Goal: Task Accomplishment & Management: Manage account settings

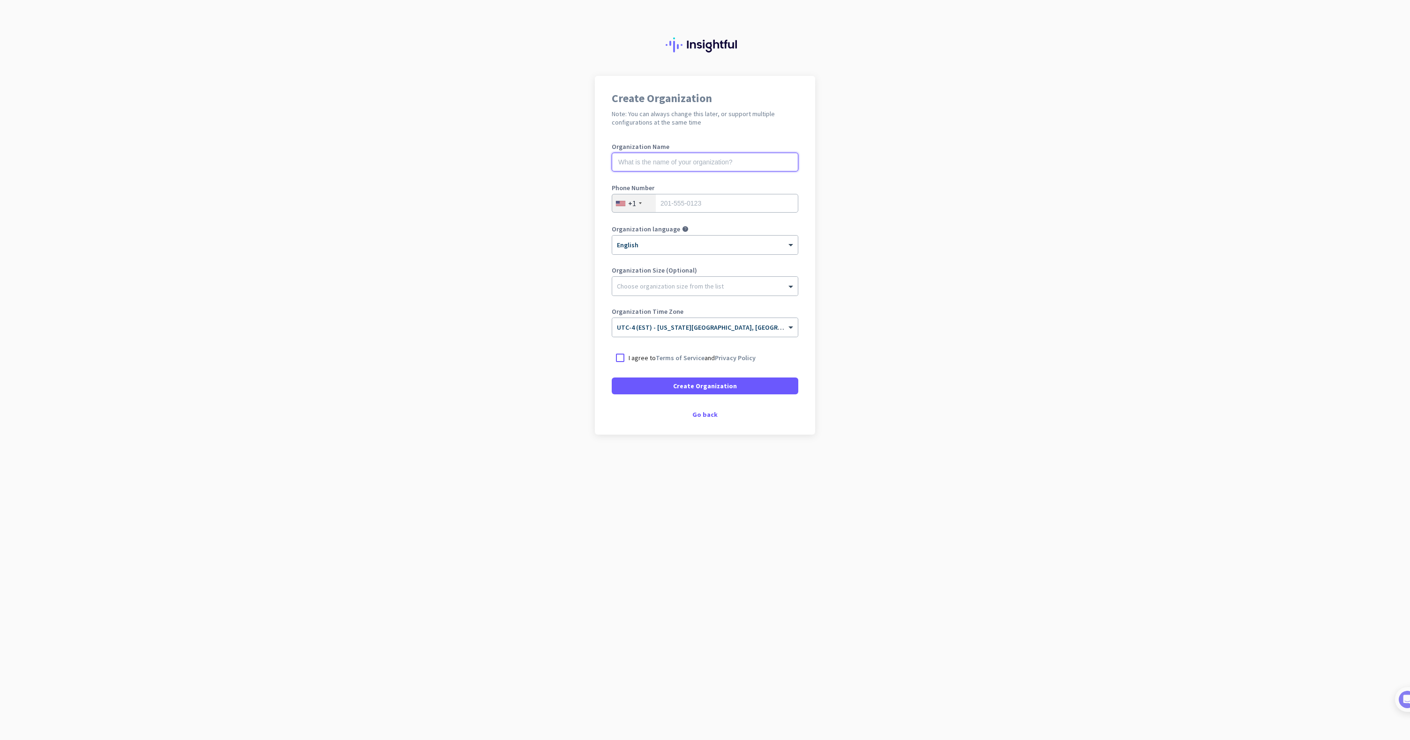
click at [695, 170] on input "text" at bounding box center [705, 162] width 187 height 19
type input "Mercor"
click at [708, 210] on input "tel" at bounding box center [705, 203] width 187 height 19
type input "4126009565"
click at [652, 281] on div at bounding box center [705, 283] width 186 height 9
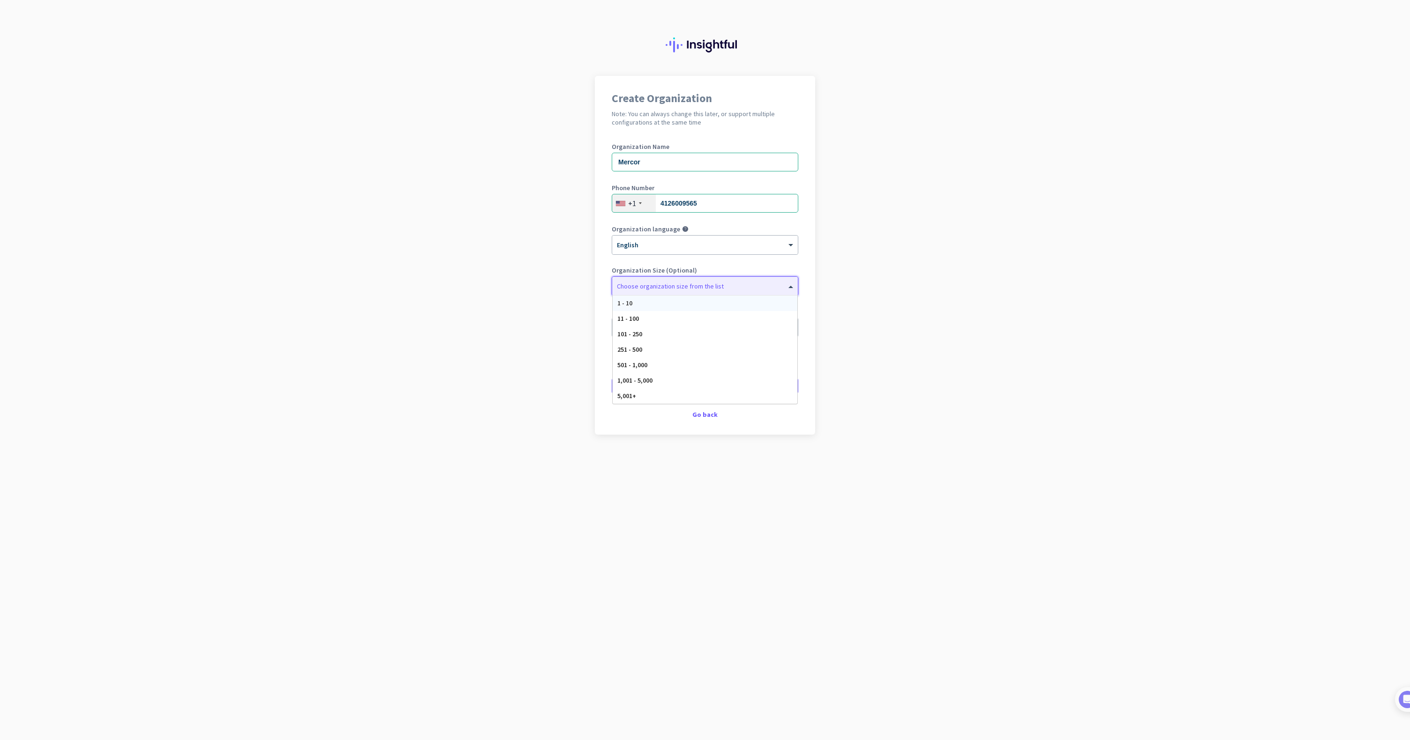
click at [652, 276] on div "Organization Size (Optional) Choose organization size from the list 1 - 10 11 -…" at bounding box center [705, 285] width 187 height 37
click at [737, 319] on div "× UTC-4 (EST) - [US_STATE][GEOGRAPHIC_DATA], [GEOGRAPHIC_DATA], [GEOGRAPHIC_DAT…" at bounding box center [705, 327] width 186 height 19
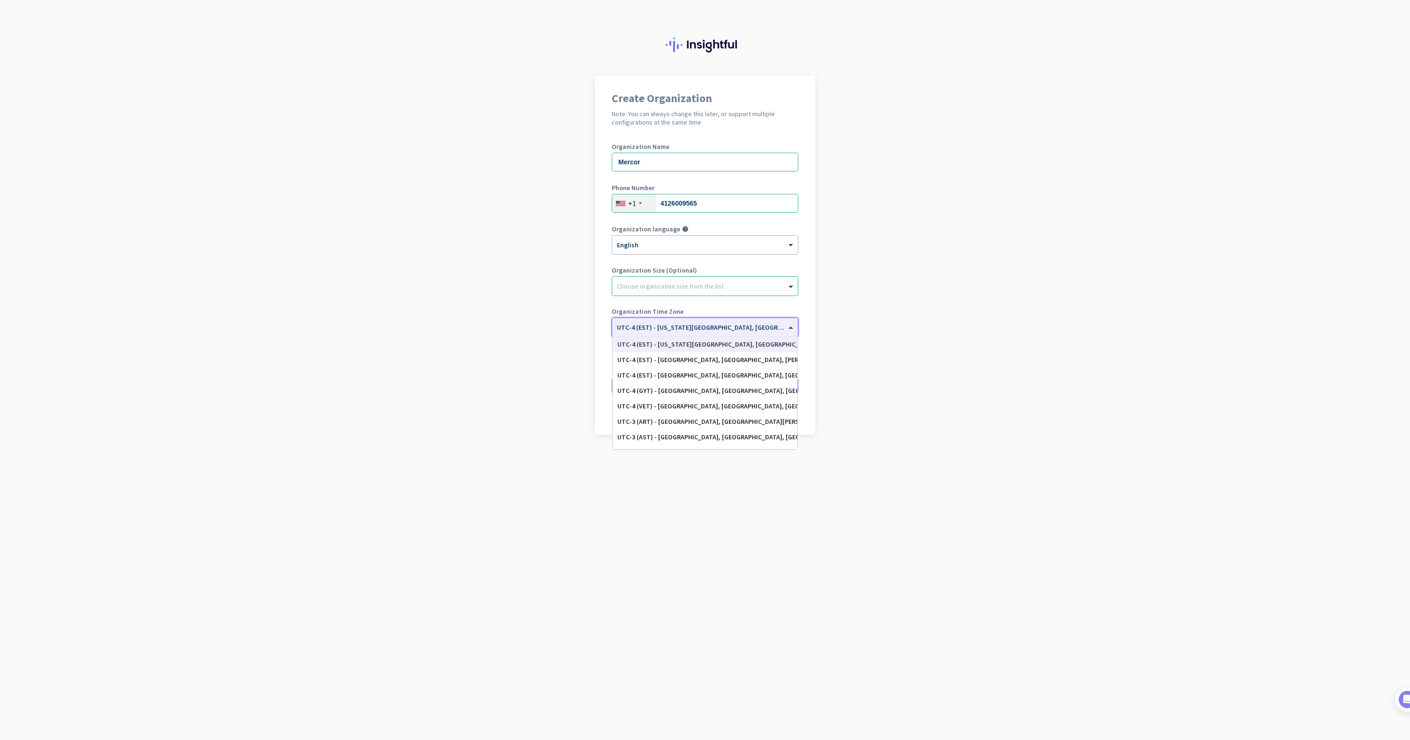
click at [697, 329] on span "UTC-4 (EST) - [US_STATE][GEOGRAPHIC_DATA], [GEOGRAPHIC_DATA], [GEOGRAPHIC_DATA]…" at bounding box center [780, 327] width 326 height 8
click at [676, 344] on div "UTC-4 (EST) - [US_STATE][GEOGRAPHIC_DATA], [GEOGRAPHIC_DATA], [GEOGRAPHIC_DATA]…" at bounding box center [704, 345] width 175 height 8
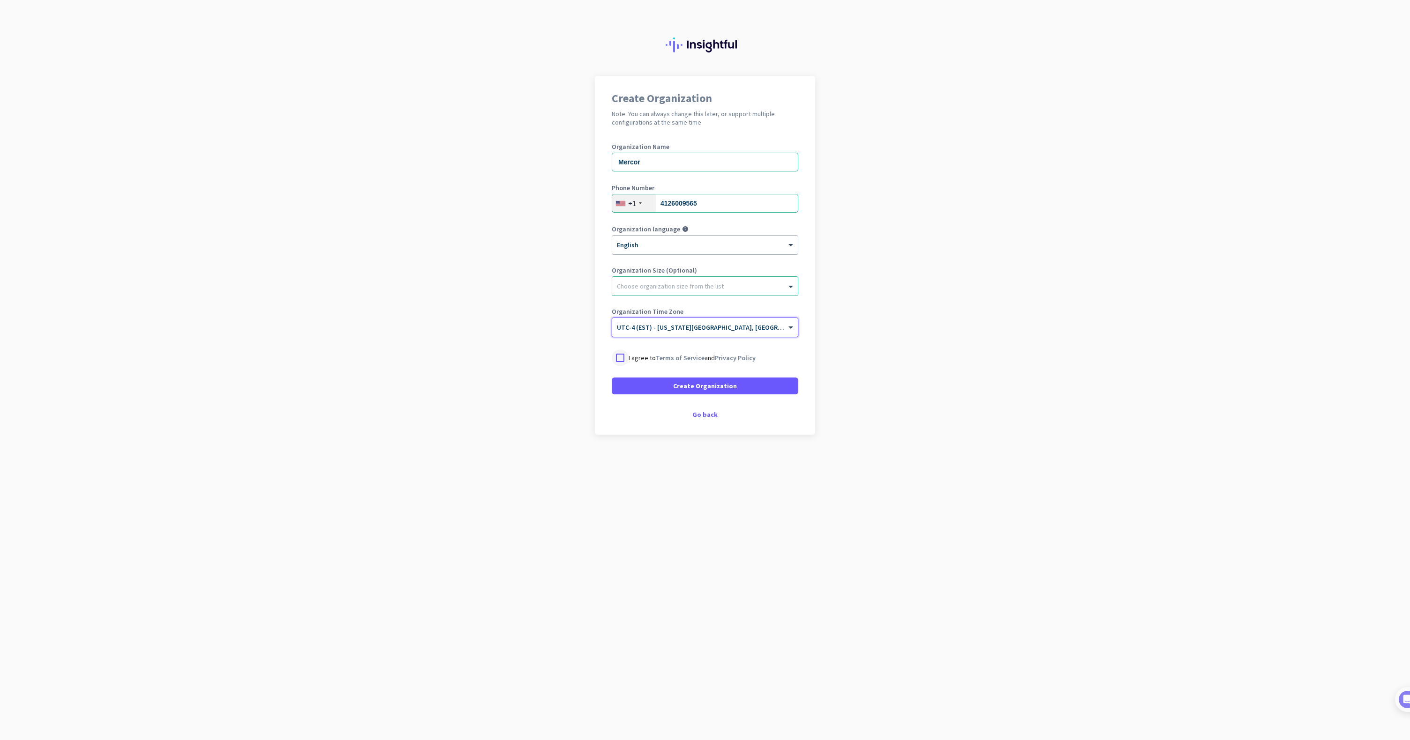
click at [616, 356] on div at bounding box center [620, 358] width 17 height 17
click at [729, 389] on span "Create Organization" at bounding box center [705, 385] width 64 height 9
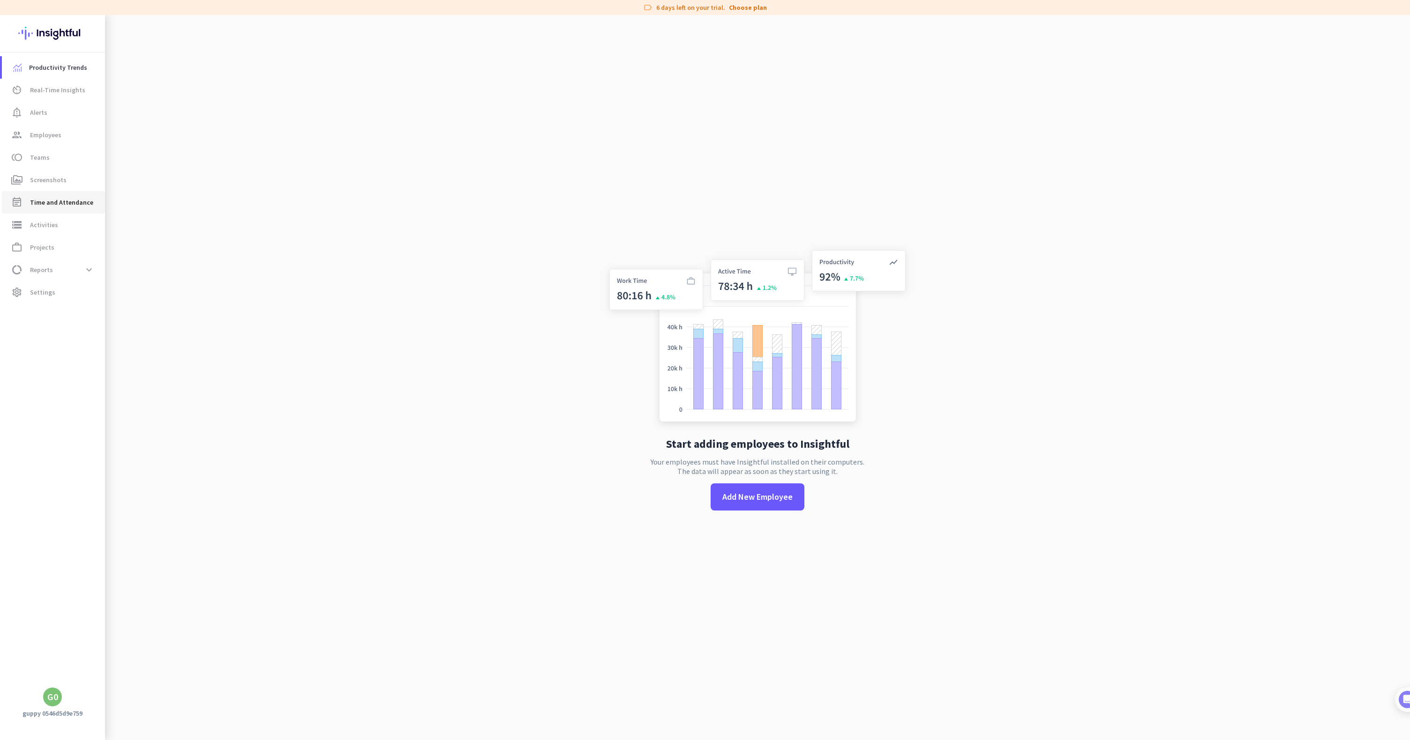
click at [64, 201] on span "Time and Attendance" at bounding box center [61, 202] width 63 height 11
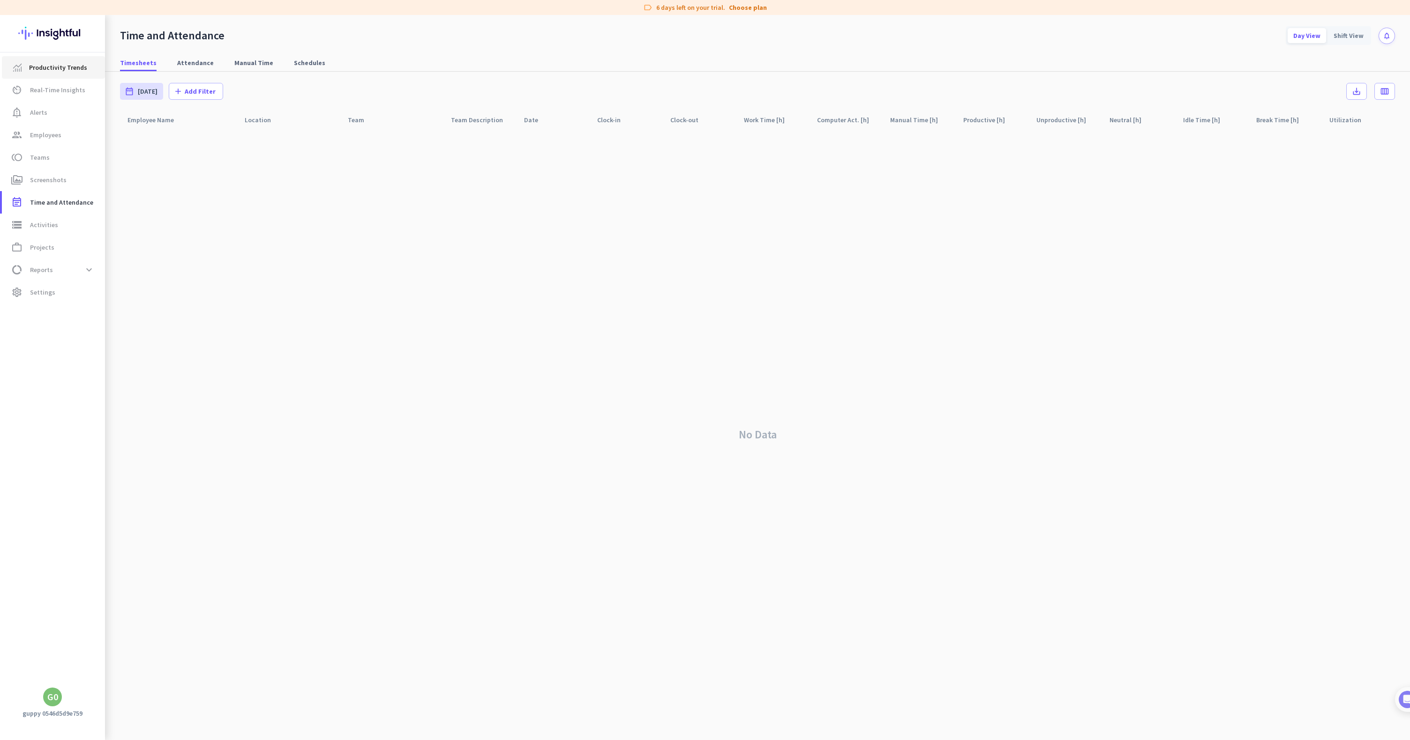
click at [49, 71] on span "Productivity Trends" at bounding box center [58, 67] width 58 height 11
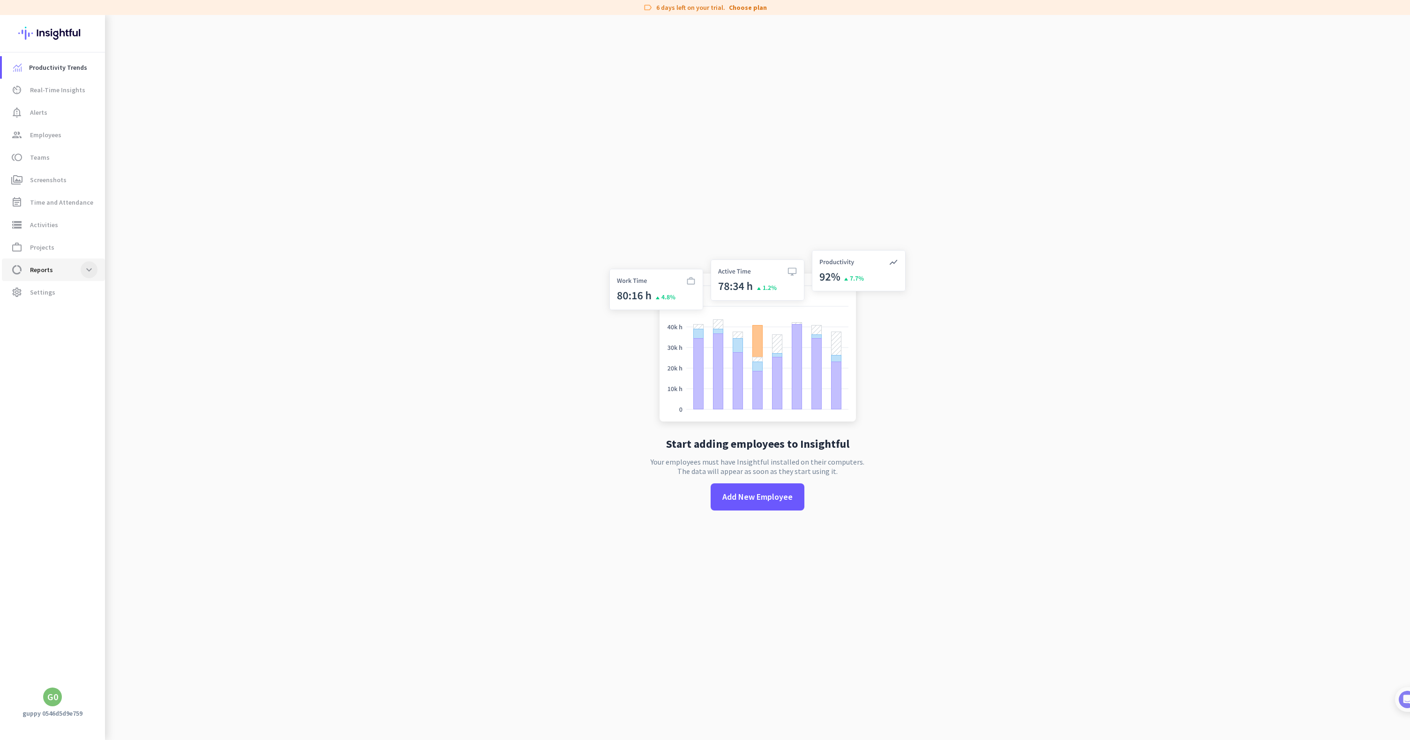
click at [82, 274] on span at bounding box center [89, 269] width 17 height 17
click at [43, 249] on span "Projects" at bounding box center [42, 247] width 24 height 11
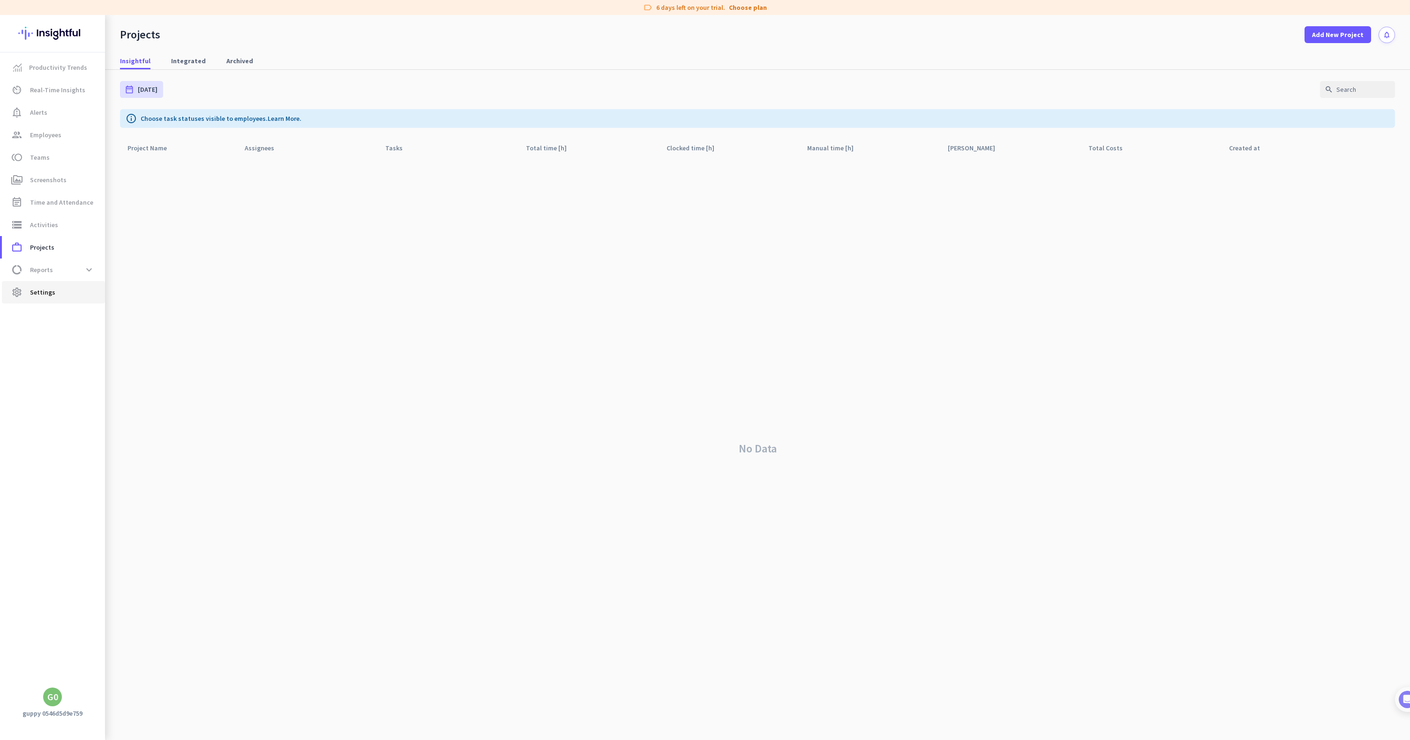
click at [39, 292] on span "Settings" at bounding box center [42, 292] width 25 height 11
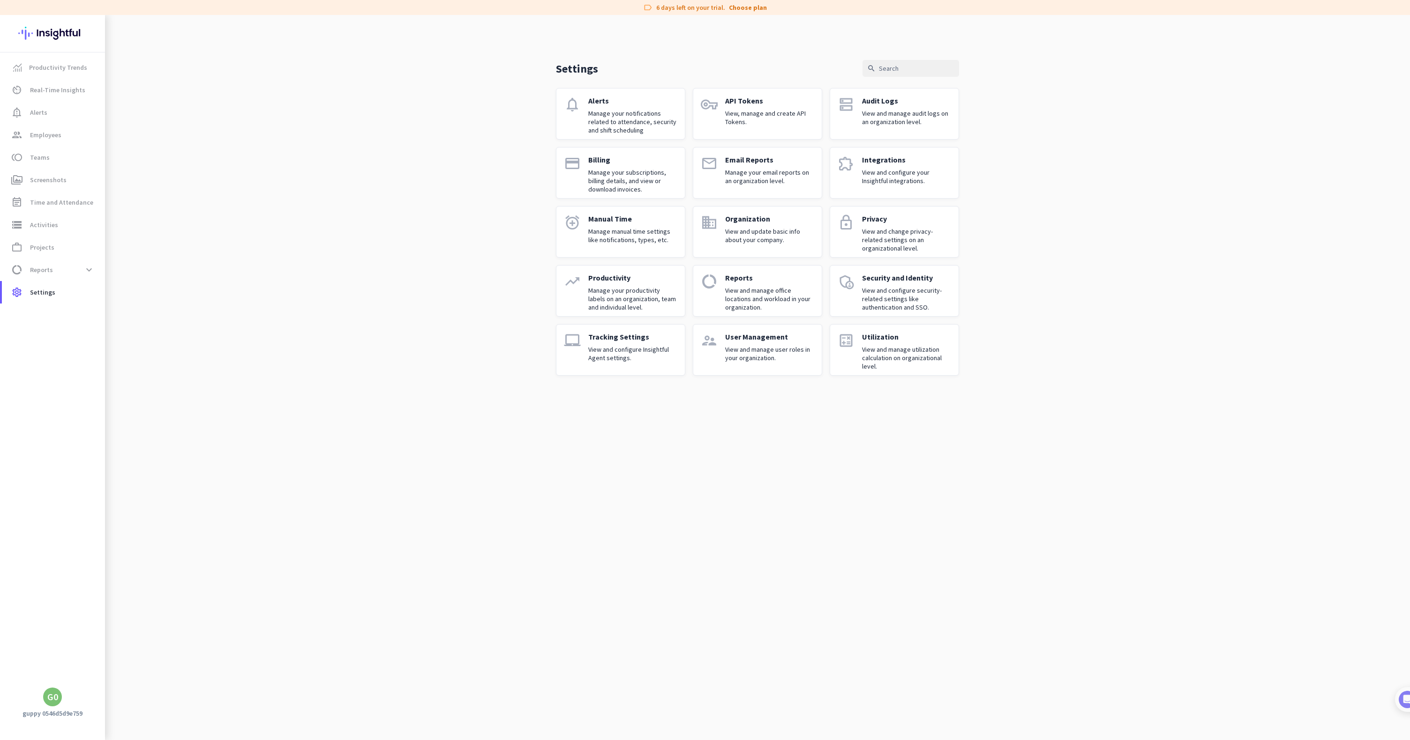
click at [45, 696] on div "G0" at bounding box center [52, 697] width 19 height 19
click at [109, 634] on span "Personal Settings" at bounding box center [103, 628] width 72 height 17
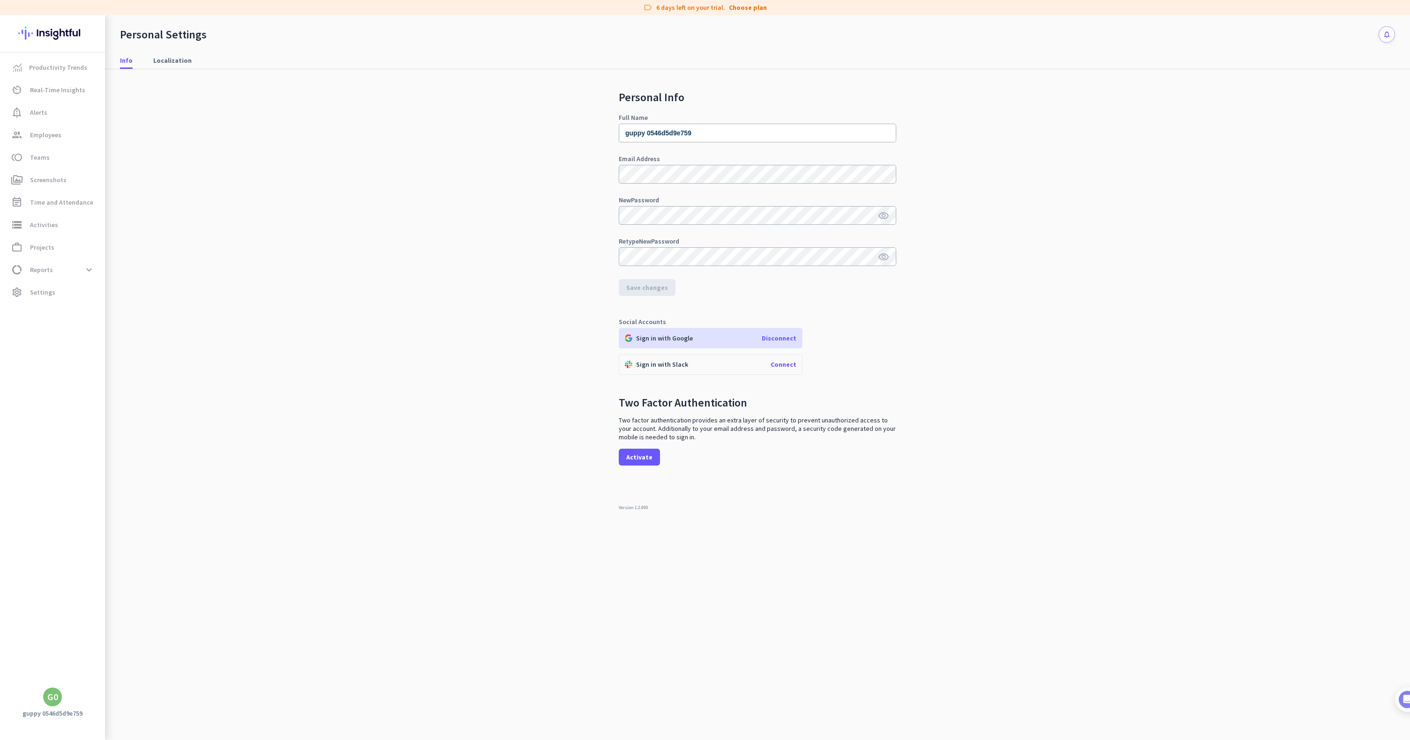
click at [1379, 38] on app-notification-widget "notifications" at bounding box center [1386, 34] width 16 height 16
click at [1383, 34] on div at bounding box center [705, 370] width 1410 height 740
click at [35, 291] on span "Settings" at bounding box center [42, 292] width 25 height 11
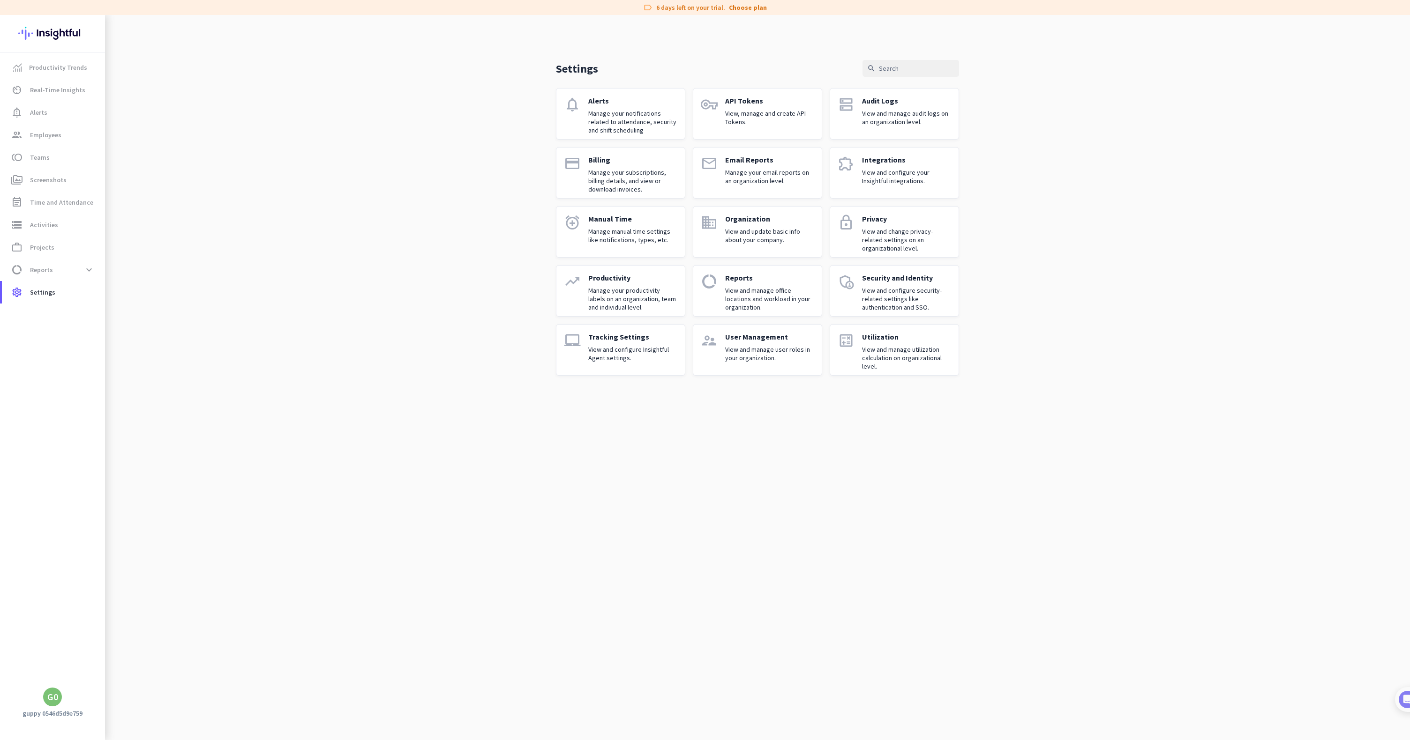
click at [756, 344] on div "User Management View and manage user roles in your organization." at bounding box center [769, 350] width 89 height 36
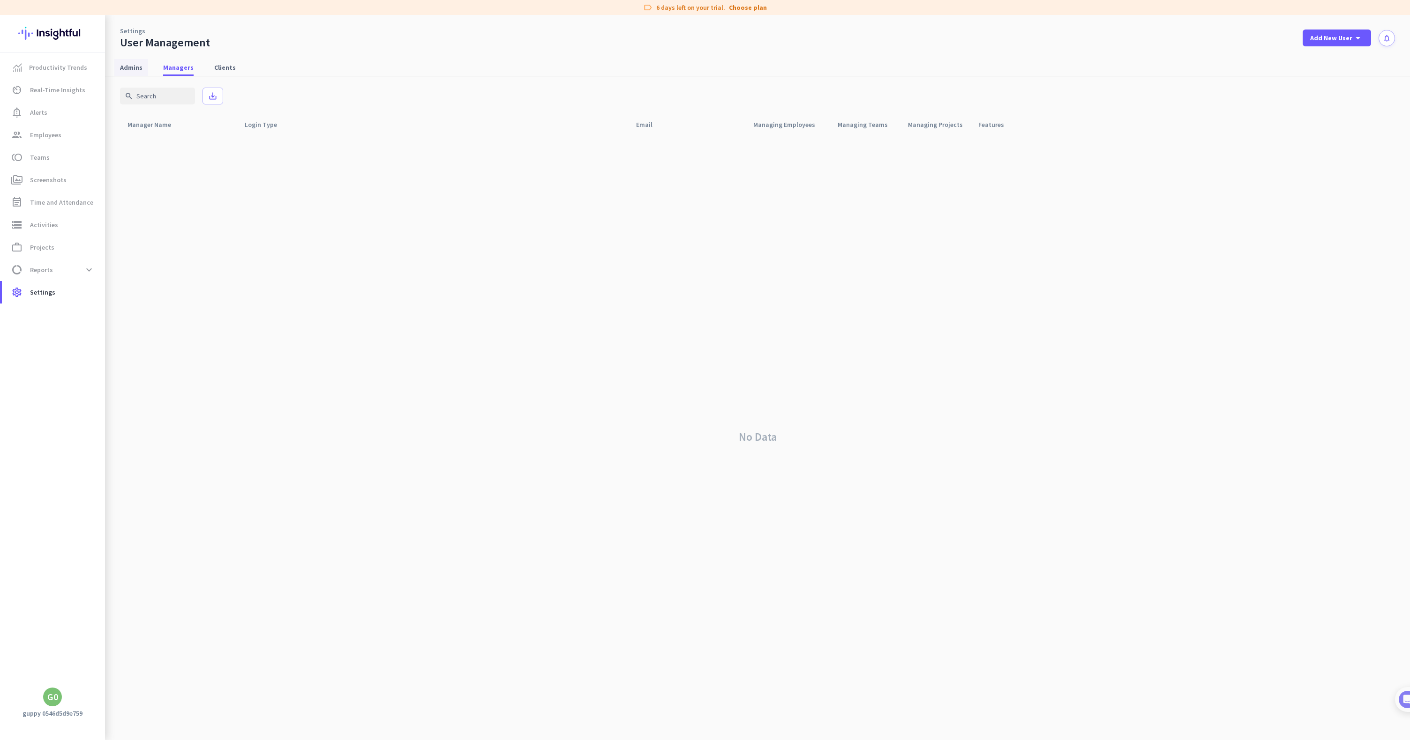
click at [123, 66] on span "Admins" at bounding box center [131, 67] width 22 height 9
click at [1375, 150] on span at bounding box center [1380, 148] width 22 height 22
click at [47, 227] on div at bounding box center [705, 370] width 1410 height 740
click at [46, 244] on span "Projects" at bounding box center [42, 247] width 24 height 11
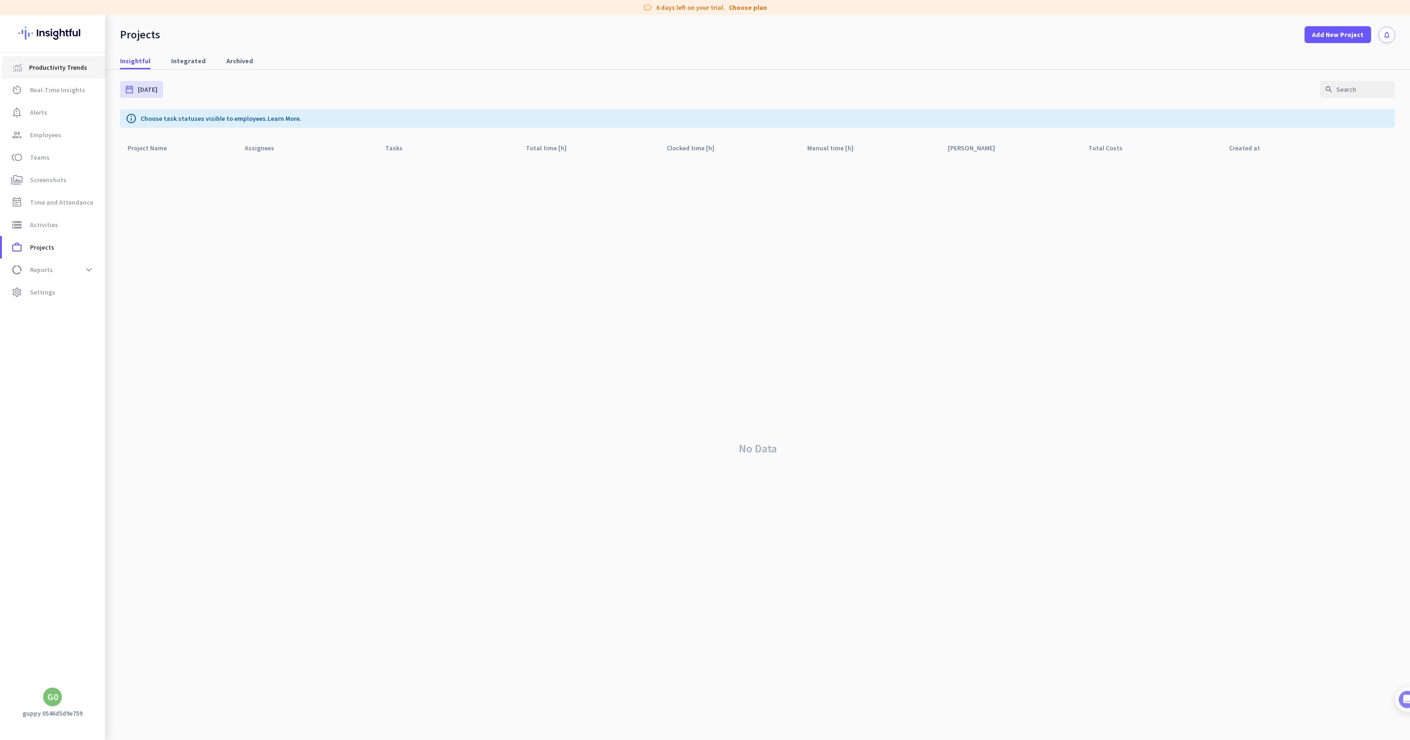
click at [40, 67] on span "Productivity Trends" at bounding box center [58, 67] width 58 height 11
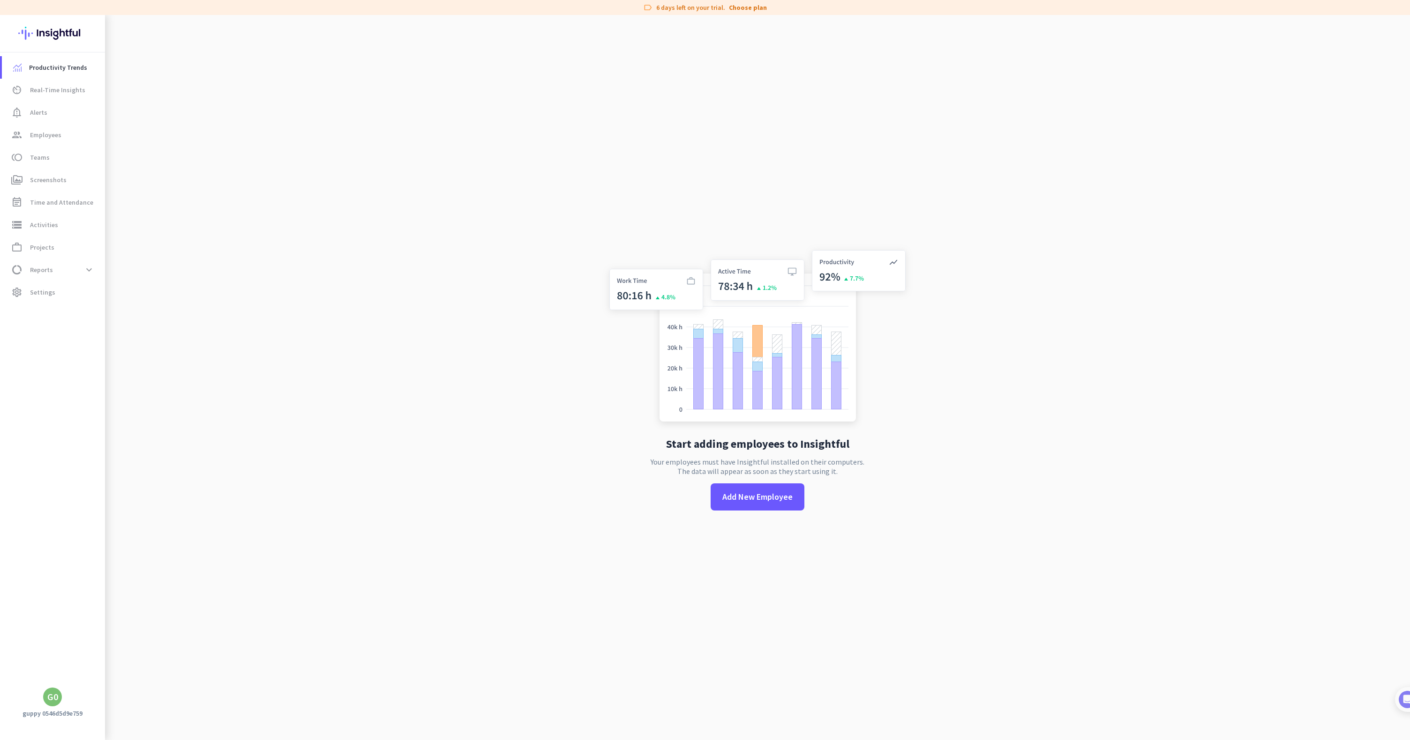
click at [51, 41] on img at bounding box center [52, 33] width 68 height 37
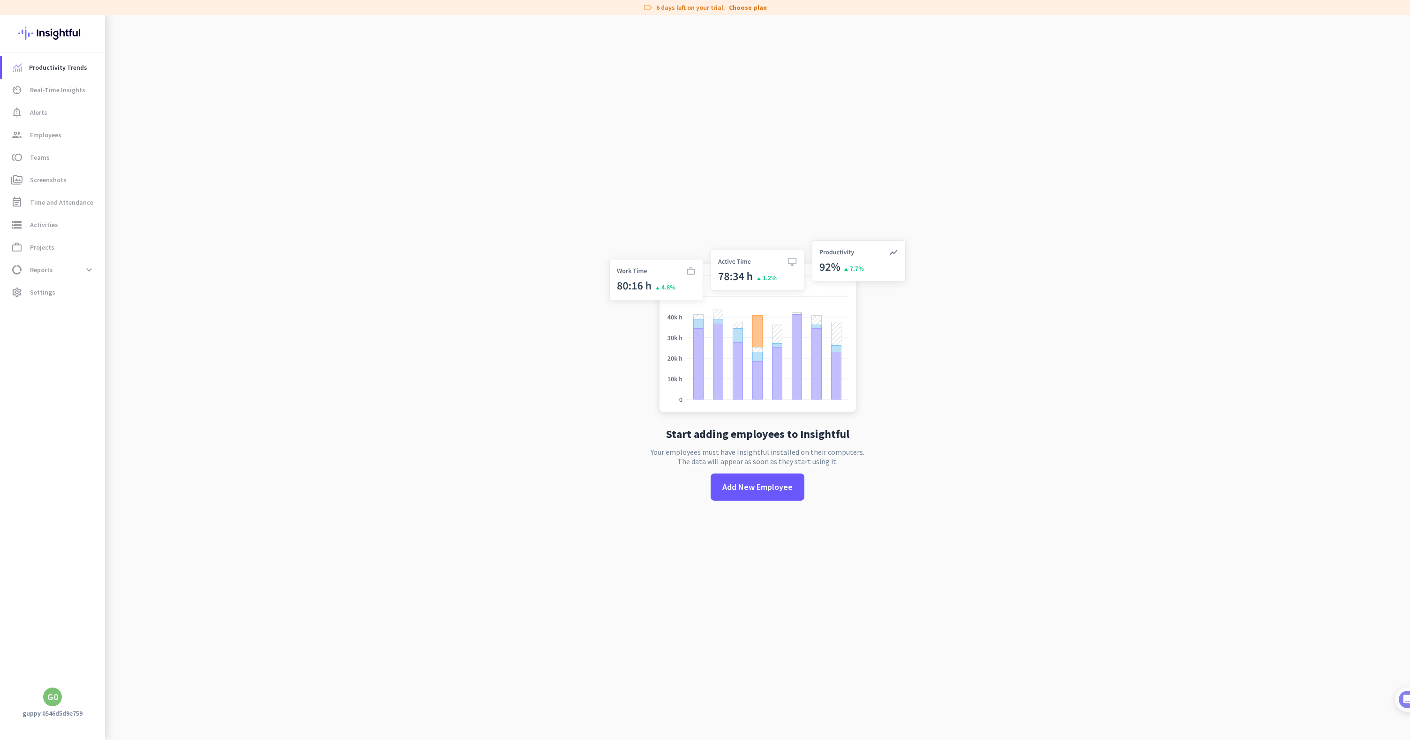
scroll to position [15, 0]
click at [54, 701] on div "G0" at bounding box center [52, 697] width 11 height 9
click at [90, 679] on span "Sign out" at bounding box center [102, 679] width 57 height 8
